Goal: Find specific page/section: Find specific page/section

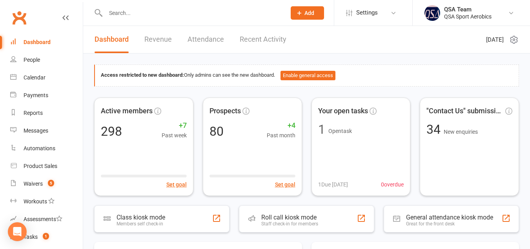
click at [134, 11] on input "text" at bounding box center [191, 12] width 177 height 11
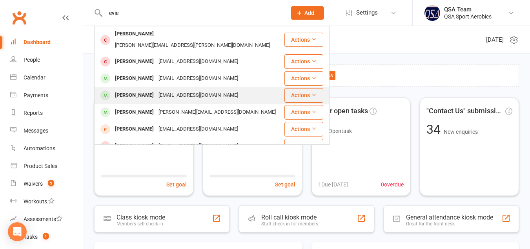
type input "evie"
click at [156, 90] on div "courts_82@hotmail.com" at bounding box center [198, 95] width 84 height 11
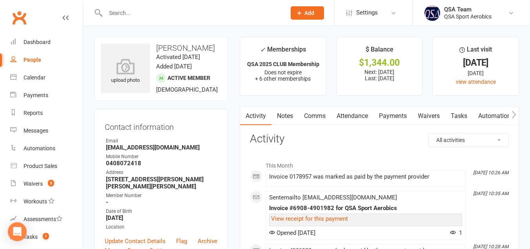
click at [428, 118] on link "Waivers" at bounding box center [429, 116] width 33 height 18
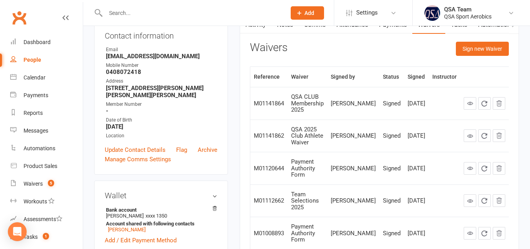
scroll to position [91, 0]
click at [471, 132] on icon at bounding box center [471, 135] width 6 height 6
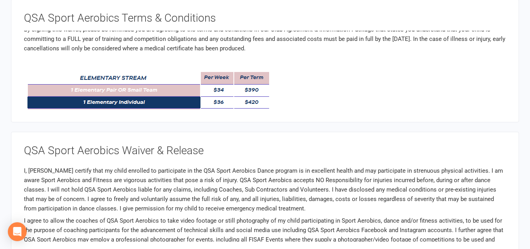
scroll to position [50, 0]
